Goal: Task Accomplishment & Management: Use online tool/utility

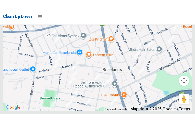
scroll to position [3500, 0]
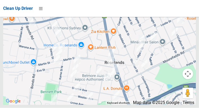
click at [186, 73] on div at bounding box center [99, 38] width 193 height 132
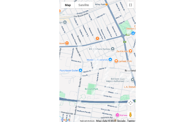
scroll to position [3497, 0]
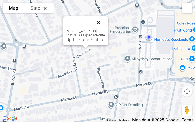
click at [105, 22] on button "Close" at bounding box center [98, 22] width 13 height 13
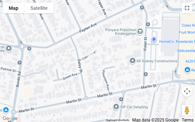
click at [189, 13] on button "Toggle fullscreen view" at bounding box center [187, 8] width 11 height 11
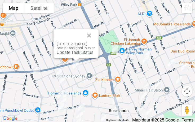
click at [57, 54] on link "Update Task Status" at bounding box center [75, 52] width 37 height 5
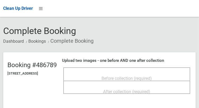
scroll to position [25, 0]
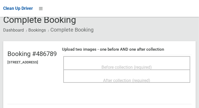
click at [139, 65] on span "Before collection (required)" at bounding box center [127, 67] width 50 height 5
click at [106, 56] on div "Before collection (required)" at bounding box center [126, 62] width 127 height 13
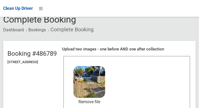
scroll to position [42, 0]
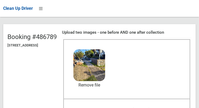
click at [150, 108] on span "After collection (required)" at bounding box center [126, 109] width 47 height 5
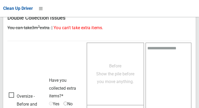
scroll to position [478, 0]
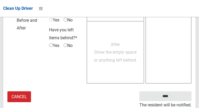
click at [179, 102] on small "The resident will be notified." at bounding box center [165, 105] width 52 height 8
click at [177, 102] on small "The resident will be notified." at bounding box center [165, 105] width 52 height 8
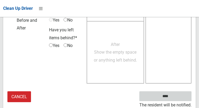
click at [173, 99] on input "****" at bounding box center [165, 96] width 52 height 10
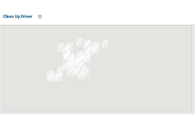
scroll to position [3521, 0]
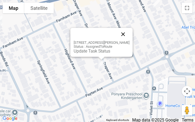
click at [125, 33] on button "Close" at bounding box center [123, 34] width 13 height 13
click at [87, 50] on link "Update Task Status" at bounding box center [92, 50] width 37 height 5
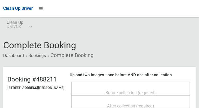
click at [159, 82] on div "Before collection (required)" at bounding box center [130, 88] width 119 height 13
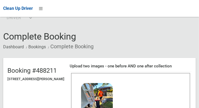
scroll to position [48, 0]
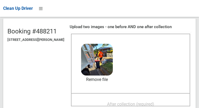
click at [143, 102] on span "After collection (required)" at bounding box center [130, 103] width 47 height 5
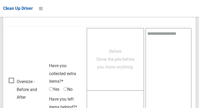
scroll to position [478, 0]
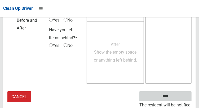
click at [173, 99] on input "****" at bounding box center [165, 96] width 52 height 10
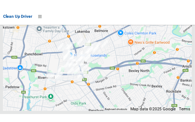
scroll to position [3512, 0]
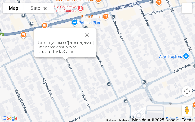
click at [56, 48] on div "[STREET_ADDRESS][PERSON_NAME] Status : AssignedToRoute Update Task Status" at bounding box center [66, 47] width 56 height 13
click at [53, 54] on link "Update Task Status" at bounding box center [56, 51] width 37 height 5
click at [52, 54] on div "[STREET_ADDRESS][PERSON_NAME] Status : AssignedToRoute Update Task Status" at bounding box center [65, 42] width 62 height 29
click at [54, 51] on link "Update Task Status" at bounding box center [56, 51] width 37 height 5
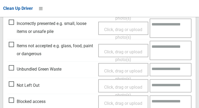
scroll to position [184, 0]
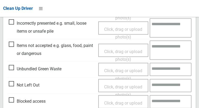
click at [13, 84] on span "Not Left Out" at bounding box center [24, 85] width 31 height 8
click at [107, 86] on span "Click, drag or upload photo(s)" at bounding box center [123, 90] width 38 height 13
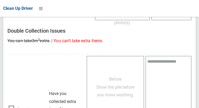
scroll to position [386, 0]
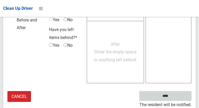
click at [175, 97] on input "****" at bounding box center [165, 96] width 52 height 10
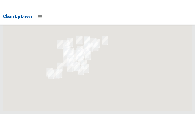
scroll to position [3511, 0]
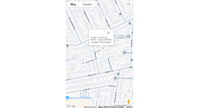
scroll to position [3497, 0]
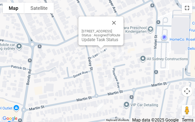
click at [185, 7] on button "Toggle fullscreen view" at bounding box center [187, 8] width 11 height 11
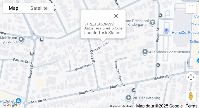
scroll to position [2751, 0]
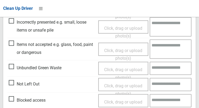
scroll to position [186, 0]
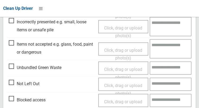
click at [13, 84] on span "Not Left Out" at bounding box center [24, 84] width 31 height 8
click at [109, 87] on span "Click, drag or upload photo(s)" at bounding box center [123, 89] width 38 height 13
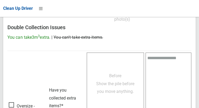
scroll to position [386, 0]
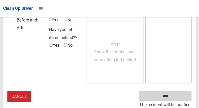
click at [173, 97] on input "****" at bounding box center [165, 96] width 52 height 10
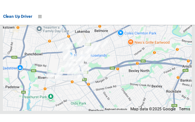
scroll to position [3512, 0]
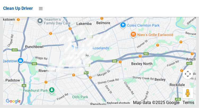
click at [189, 58] on div at bounding box center [99, 38] width 193 height 132
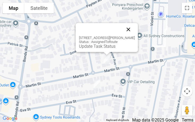
click at [128, 26] on button "Close" at bounding box center [128, 29] width 13 height 13
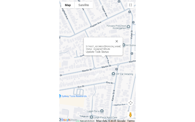
scroll to position [3497, 0]
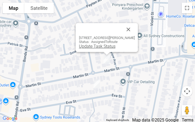
click at [102, 48] on link "Update Task Status" at bounding box center [97, 46] width 37 height 5
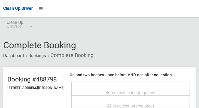
click at [133, 87] on div "Before collection (required)" at bounding box center [131, 92] width 108 height 10
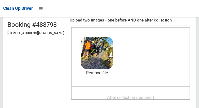
scroll to position [60, 0]
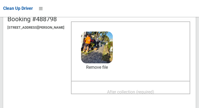
click at [138, 91] on span "After collection (required)" at bounding box center [130, 91] width 47 height 5
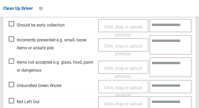
scroll to position [478, 0]
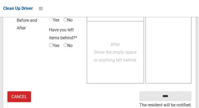
click at [173, 101] on small "The resident will be notified." at bounding box center [165, 105] width 52 height 8
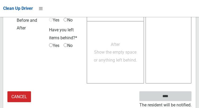
click at [173, 97] on input "****" at bounding box center [165, 96] width 52 height 10
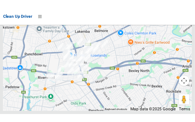
scroll to position [3497, 0]
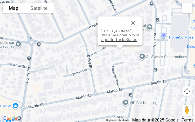
click at [107, 40] on link "Update Task Status" at bounding box center [119, 39] width 37 height 5
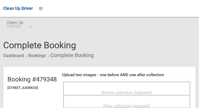
click at [141, 90] on span "Before collection (required)" at bounding box center [127, 92] width 50 height 5
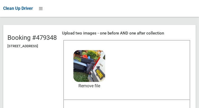
scroll to position [44, 0]
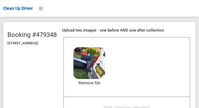
click at [147, 106] on span "After collection (required)" at bounding box center [126, 107] width 47 height 5
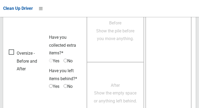
scroll to position [478, 0]
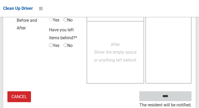
click at [173, 99] on input "****" at bounding box center [165, 96] width 52 height 10
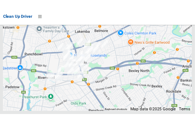
scroll to position [3510, 0]
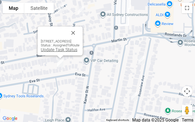
click at [52, 51] on link "Update Task Status" at bounding box center [59, 49] width 37 height 5
click at [50, 48] on link "Update Task Status" at bounding box center [59, 49] width 37 height 5
click at [51, 52] on div "13 Eva Street, ROSELANDS NSW 2196 Status : AssignedToRoute Update Task Status" at bounding box center [60, 40] width 45 height 29
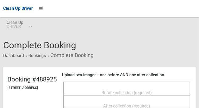
click at [106, 90] on span "Before collection (required)" at bounding box center [127, 92] width 50 height 5
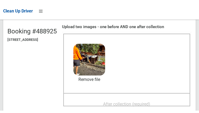
scroll to position [52, 0]
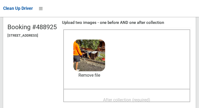
click at [149, 101] on span "After collection (required)" at bounding box center [126, 99] width 47 height 5
click at [144, 102] on span "After collection (required)" at bounding box center [126, 99] width 47 height 5
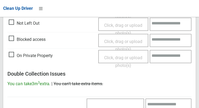
scroll to position [478, 0]
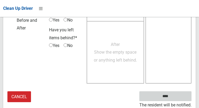
click at [173, 98] on input "****" at bounding box center [165, 96] width 52 height 10
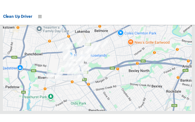
scroll to position [3525, 0]
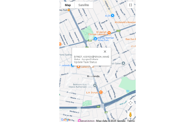
scroll to position [3497, 0]
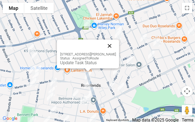
click at [114, 48] on button "Close" at bounding box center [109, 45] width 13 height 13
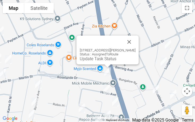
click at [97, 61] on div "2 Sylvester Avenue, ROSELANDS NSW 2196 Status : AssignedToRoute Update Task Sta…" at bounding box center [108, 49] width 62 height 29
click at [93, 60] on link "Update Task Status" at bounding box center [98, 58] width 37 height 5
click at [92, 60] on link "Update Task Status" at bounding box center [98, 58] width 37 height 5
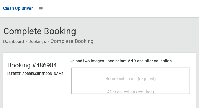
scroll to position [18, 0]
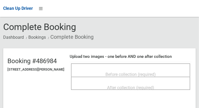
click at [154, 65] on div "Before collection (required)" at bounding box center [130, 69] width 119 height 13
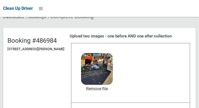
scroll to position [63, 0]
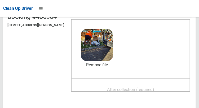
click at [154, 89] on span "After collection (required)" at bounding box center [130, 89] width 47 height 5
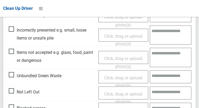
scroll to position [478, 0]
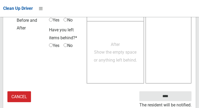
click at [172, 84] on td at bounding box center [168, 21] width 46 height 128
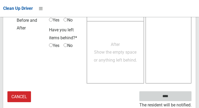
click at [169, 97] on input "****" at bounding box center [165, 96] width 52 height 10
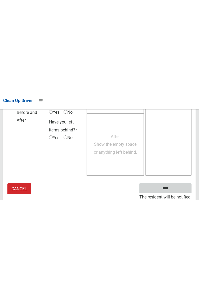
scroll to position [306, 0]
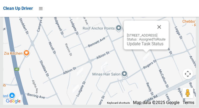
scroll to position [3573, 0]
click at [166, 33] on button "Close" at bounding box center [159, 27] width 13 height 13
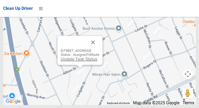
click at [74, 61] on link "Update Task Status" at bounding box center [79, 58] width 37 height 5
click at [71, 61] on div "30-32 Albion Street, ROSELANDS NSW 2196 Status : AssignedToRoute Update Task St…" at bounding box center [80, 54] width 39 height 13
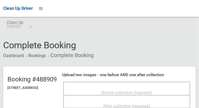
click at [152, 90] on span "Before collection (required)" at bounding box center [127, 92] width 50 height 5
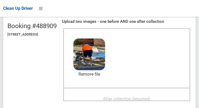
scroll to position [58, 0]
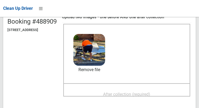
click at [148, 93] on span "After collection (required)" at bounding box center [126, 94] width 47 height 5
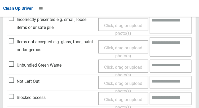
scroll to position [318, 0]
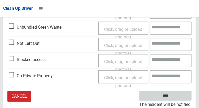
click at [175, 96] on input "****" at bounding box center [165, 96] width 52 height 10
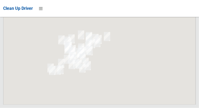
scroll to position [3563, 0]
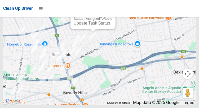
click at [93, 26] on link "Update Task Status" at bounding box center [92, 23] width 37 height 5
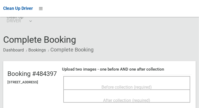
scroll to position [23, 0]
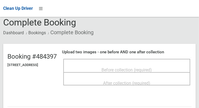
click at [152, 68] on span "Before collection (required)" at bounding box center [127, 69] width 50 height 5
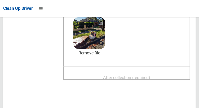
scroll to position [74, 0]
click at [147, 75] on span "After collection (required)" at bounding box center [126, 77] width 47 height 5
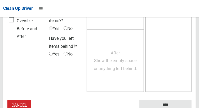
scroll to position [478, 0]
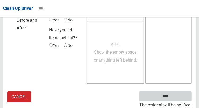
click at [173, 99] on input "****" at bounding box center [165, 96] width 52 height 10
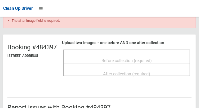
scroll to position [48, 0]
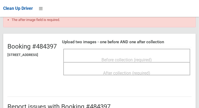
click at [161, 55] on div "Before collection (required)" at bounding box center [126, 60] width 115 height 10
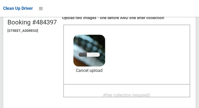
scroll to position [78, 0]
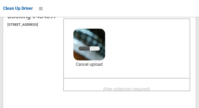
click at [145, 87] on span "After collection (required)" at bounding box center [126, 88] width 47 height 5
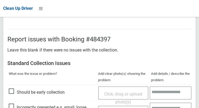
scroll to position [493, 0]
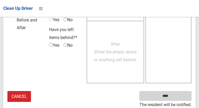
click at [175, 94] on input "****" at bounding box center [165, 96] width 52 height 10
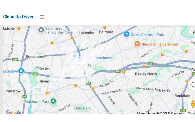
scroll to position [3525, 0]
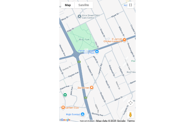
scroll to position [3497, 0]
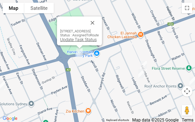
click at [68, 41] on link "Update Task Status" at bounding box center [78, 39] width 37 height 5
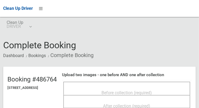
click at [164, 87] on div "Before collection (required)" at bounding box center [126, 92] width 115 height 10
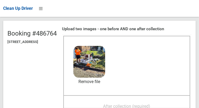
scroll to position [45, 0]
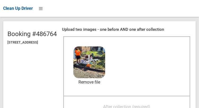
click at [135, 104] on span "After collection (required)" at bounding box center [126, 106] width 47 height 5
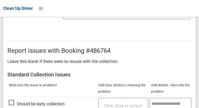
scroll to position [478, 0]
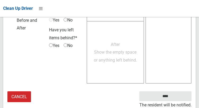
click at [172, 103] on small "The resident will be notified." at bounding box center [165, 105] width 52 height 8
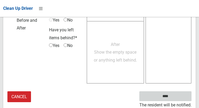
click at [171, 99] on input "****" at bounding box center [165, 96] width 52 height 10
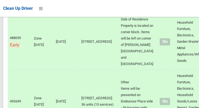
scroll to position [3573, 0]
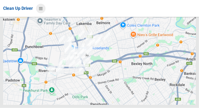
click at [40, 8] on icon at bounding box center [41, 8] width 4 height 9
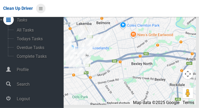
scroll to position [26, 0]
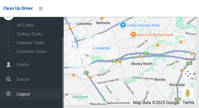
click at [36, 95] on span "Logout" at bounding box center [39, 93] width 48 height 5
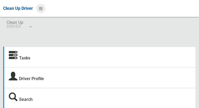
click at [39, 11] on icon at bounding box center [41, 8] width 4 height 9
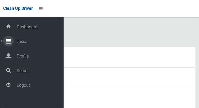
click at [33, 42] on span "Tasks" at bounding box center [39, 41] width 48 height 5
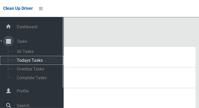
click at [39, 61] on span "Todays Tasks" at bounding box center [37, 60] width 44 height 5
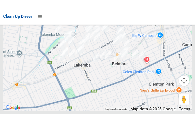
scroll to position [3693, 0]
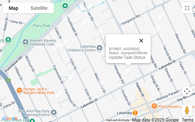
click at [148, 41] on button "Close" at bounding box center [141, 40] width 13 height 13
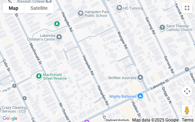
click at [188, 11] on button "Toggle fullscreen view" at bounding box center [187, 8] width 11 height 11
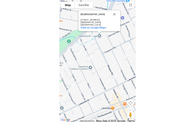
scroll to position [3676, 0]
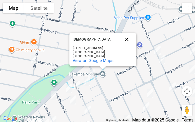
click at [125, 37] on button "Close" at bounding box center [126, 39] width 13 height 13
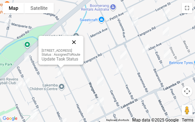
click at [80, 41] on button "Close" at bounding box center [74, 42] width 13 height 13
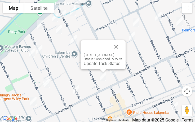
click at [91, 61] on div "1/1 Hampden Road, LAKEMBA NSW 2195 Status : AssignedToRoute Update Task Status" at bounding box center [103, 59] width 39 height 13
click at [87, 64] on link "Update Task Status" at bounding box center [102, 63] width 37 height 5
click at [86, 65] on link "Update Task Status" at bounding box center [102, 63] width 37 height 5
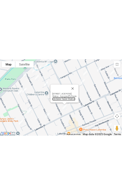
scroll to position [3689, 0]
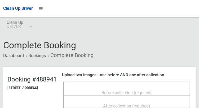
click at [168, 83] on div "Before collection (required)" at bounding box center [126, 88] width 127 height 13
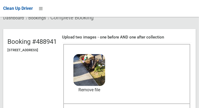
scroll to position [41, 0]
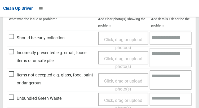
scroll to position [478, 0]
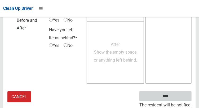
click at [173, 99] on input "****" at bounding box center [165, 96] width 52 height 10
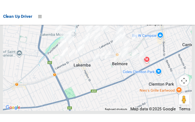
scroll to position [3706, 0]
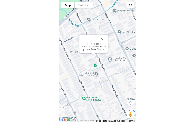
scroll to position [3676, 0]
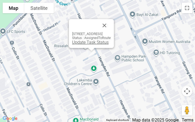
click at [77, 43] on link "Update Task Status" at bounding box center [90, 42] width 37 height 5
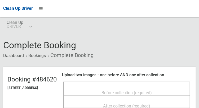
click at [159, 87] on div "Before collection (required)" at bounding box center [126, 92] width 115 height 10
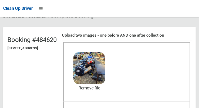
scroll to position [51, 0]
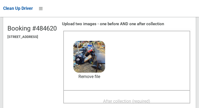
click at [150, 100] on span "After collection (required)" at bounding box center [126, 101] width 47 height 5
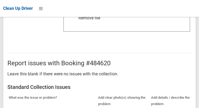
scroll to position [318, 0]
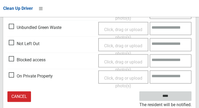
click at [167, 96] on input "****" at bounding box center [165, 96] width 52 height 10
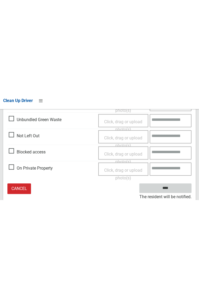
scroll to position [146, 0]
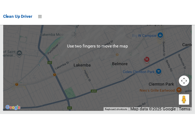
scroll to position [3725, 0]
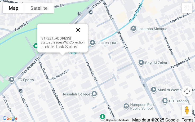
click at [84, 32] on button "Close" at bounding box center [78, 30] width 13 height 13
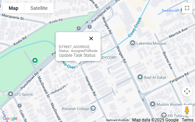
click at [97, 39] on button "Close" at bounding box center [91, 38] width 13 height 13
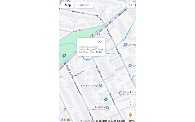
scroll to position [3676, 0]
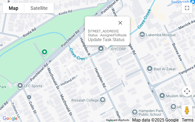
click at [91, 42] on div "99 Hampden Road, LAKEMBA NSW 2195 Status : AssignedToRoute Update Task Status" at bounding box center [107, 30] width 45 height 29
click at [91, 40] on link "Update Task Status" at bounding box center [106, 39] width 37 height 5
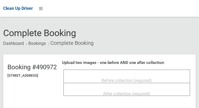
scroll to position [17, 0]
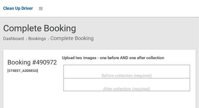
click at [141, 73] on span "Before collection (required)" at bounding box center [127, 75] width 50 height 5
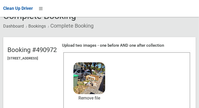
scroll to position [40, 0]
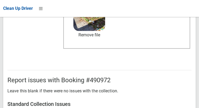
scroll to position [318, 0]
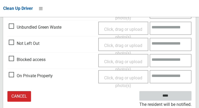
click at [167, 93] on input "****" at bounding box center [165, 96] width 52 height 10
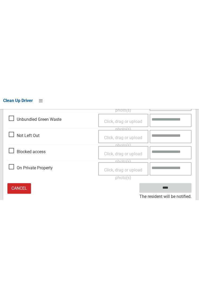
scroll to position [146, 0]
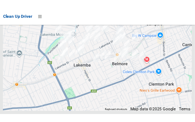
scroll to position [3700, 0]
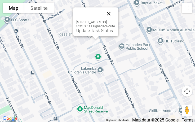
click at [115, 13] on button "Close" at bounding box center [108, 13] width 13 height 13
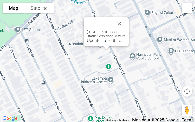
click at [101, 43] on link "Update Task Status" at bounding box center [105, 40] width 37 height 5
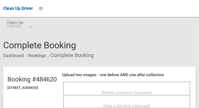
click at [151, 83] on div "Before collection (required)" at bounding box center [126, 88] width 127 height 13
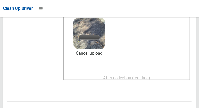
scroll to position [75, 0]
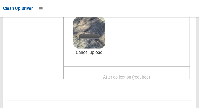
click at [137, 76] on span "After collection (required)" at bounding box center [126, 76] width 47 height 5
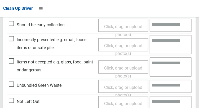
scroll to position [318, 0]
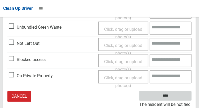
click at [173, 95] on input "****" at bounding box center [165, 96] width 52 height 10
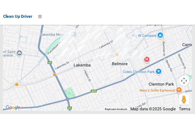
scroll to position [3685, 0]
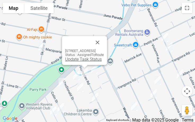
click at [80, 58] on link "Update Task Status" at bounding box center [83, 59] width 37 height 5
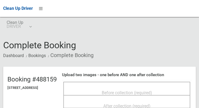
click at [108, 82] on div "Before collection (required)" at bounding box center [126, 88] width 127 height 13
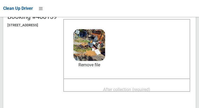
scroll to position [68, 0]
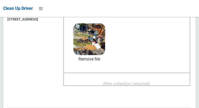
click at [141, 81] on span "After collection (required)" at bounding box center [126, 83] width 47 height 5
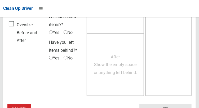
scroll to position [478, 0]
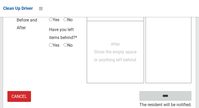
click at [173, 99] on input "****" at bounding box center [165, 96] width 52 height 10
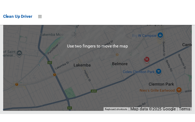
scroll to position [3694, 0]
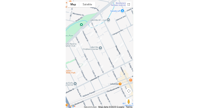
scroll to position [3676, 0]
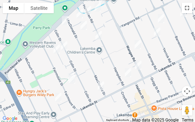
click at [188, 8] on button "Toggle fullscreen view" at bounding box center [187, 8] width 11 height 11
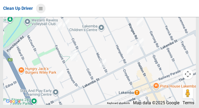
click at [43, 7] on icon at bounding box center [41, 8] width 4 height 9
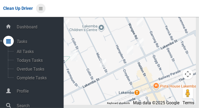
scroll to position [26, 0]
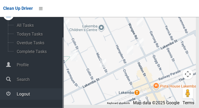
click at [30, 95] on span "Logout" at bounding box center [39, 93] width 48 height 5
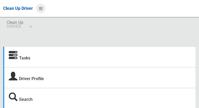
click at [39, 11] on icon at bounding box center [41, 8] width 4 height 9
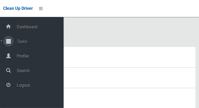
click at [35, 44] on span "Tasks" at bounding box center [39, 41] width 48 height 5
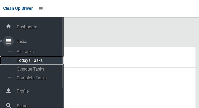
click at [37, 61] on span "Todays Tasks" at bounding box center [37, 60] width 44 height 5
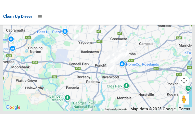
scroll to position [4019, 0]
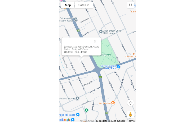
scroll to position [3983, 0]
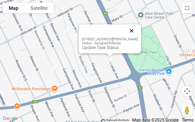
click at [136, 28] on button "Close" at bounding box center [131, 30] width 13 height 13
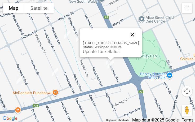
click at [132, 38] on button "Close" at bounding box center [132, 34] width 13 height 13
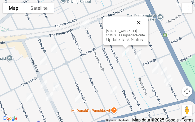
click at [145, 19] on button "Close" at bounding box center [138, 22] width 13 height 13
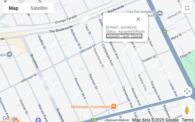
click at [112, 38] on link "Update Task Status" at bounding box center [124, 35] width 37 height 5
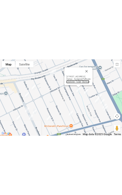
scroll to position [3997, 0]
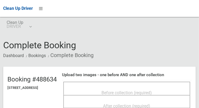
click at [95, 89] on div "Before collection (required)" at bounding box center [126, 92] width 115 height 10
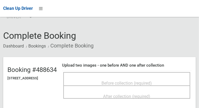
scroll to position [10, 0]
click at [151, 81] on span "Before collection (required)" at bounding box center [127, 83] width 50 height 5
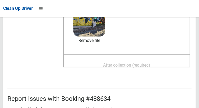
scroll to position [89, 0]
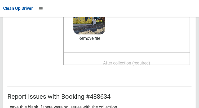
click at [148, 61] on span "After collection (required)" at bounding box center [126, 62] width 47 height 5
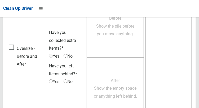
scroll to position [478, 0]
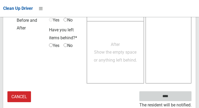
click at [173, 98] on input "****" at bounding box center [165, 96] width 52 height 10
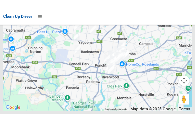
scroll to position [4010, 0]
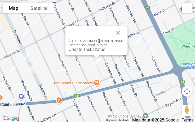
click at [112, 35] on div at bounding box center [90, 32] width 43 height 13
click at [124, 35] on button "Close" at bounding box center [118, 32] width 13 height 13
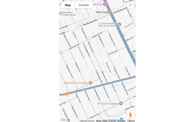
scroll to position [3983, 0]
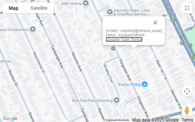
click at [118, 41] on link "Update Task Status" at bounding box center [124, 39] width 37 height 5
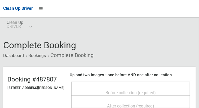
click at [105, 87] on div "Before collection (required)" at bounding box center [131, 92] width 108 height 10
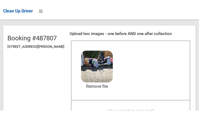
scroll to position [44, 0]
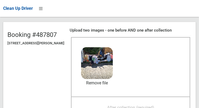
click at [149, 105] on span "After collection (required)" at bounding box center [130, 107] width 47 height 5
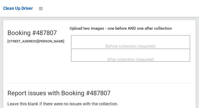
scroll to position [43, 0]
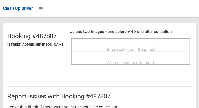
click at [131, 47] on span "Before collection (required)" at bounding box center [130, 49] width 50 height 5
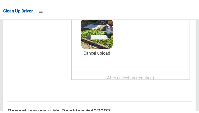
scroll to position [77, 0]
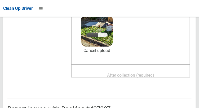
click at [145, 77] on span "After collection (required)" at bounding box center [130, 75] width 47 height 5
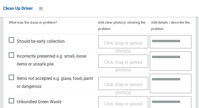
scroll to position [248, 0]
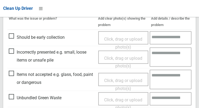
click at [14, 75] on span "Items not accepted e.g. glass, food, paint or dangerous" at bounding box center [52, 78] width 87 height 16
click at [120, 82] on span "Click, drag or upload photo(s)" at bounding box center [123, 84] width 38 height 13
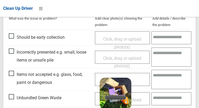
click at [168, 81] on textarea at bounding box center [171, 78] width 40 height 19
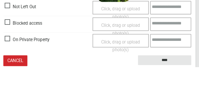
scroll to position [330, 0]
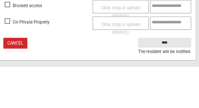
type textarea "********"
click at [176, 90] on small "The resident will be notified." at bounding box center [165, 93] width 52 height 8
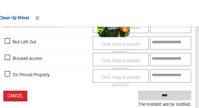
click at [174, 89] on input "****" at bounding box center [165, 84] width 52 height 10
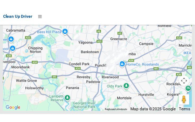
scroll to position [4009, 0]
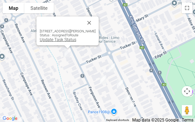
click at [57, 40] on link "Update Task Status" at bounding box center [58, 39] width 37 height 5
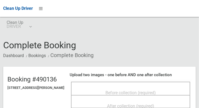
click at [143, 90] on span "Before collection (required)" at bounding box center [130, 92] width 50 height 5
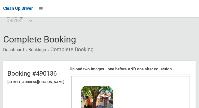
scroll to position [35, 0]
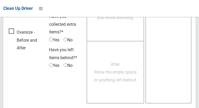
scroll to position [478, 0]
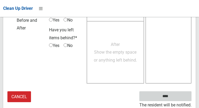
click at [173, 99] on input "****" at bounding box center [165, 96] width 52 height 10
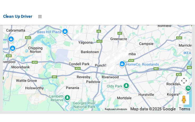
scroll to position [4019, 0]
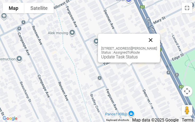
click at [155, 40] on button "Close" at bounding box center [150, 40] width 13 height 13
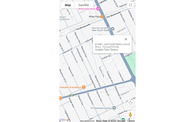
scroll to position [3983, 0]
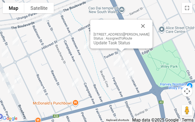
click at [100, 45] on div "43-47 Denman Avenue, WILEY PARK NSW 2195 Status : AssignedToRoute Update Task S…" at bounding box center [121, 34] width 62 height 29
click at [97, 43] on link "Update Task Status" at bounding box center [111, 42] width 37 height 5
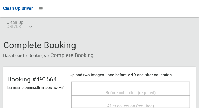
click at [137, 90] on span "Before collection (required)" at bounding box center [130, 92] width 50 height 5
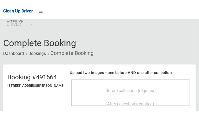
scroll to position [9, 0]
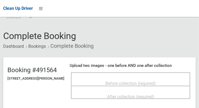
click at [139, 74] on div "Before collection (required)" at bounding box center [130, 78] width 119 height 13
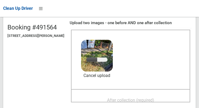
scroll to position [55, 0]
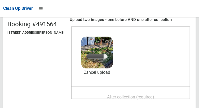
click at [142, 96] on span "After collection (required)" at bounding box center [130, 96] width 47 height 5
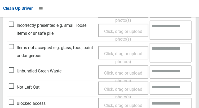
scroll to position [318, 0]
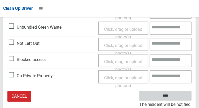
click at [173, 99] on input "****" at bounding box center [165, 96] width 52 height 10
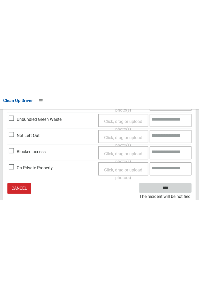
scroll to position [146, 0]
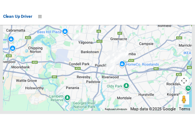
scroll to position [3997, 0]
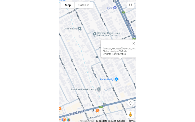
scroll to position [3983, 0]
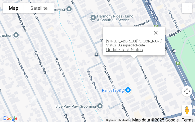
click at [116, 50] on link "Update Task Status" at bounding box center [124, 49] width 37 height 5
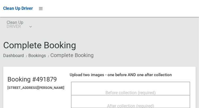
click at [140, 82] on div "Before collection (required)" at bounding box center [130, 88] width 119 height 13
